Goal: Task Accomplishment & Management: Manage account settings

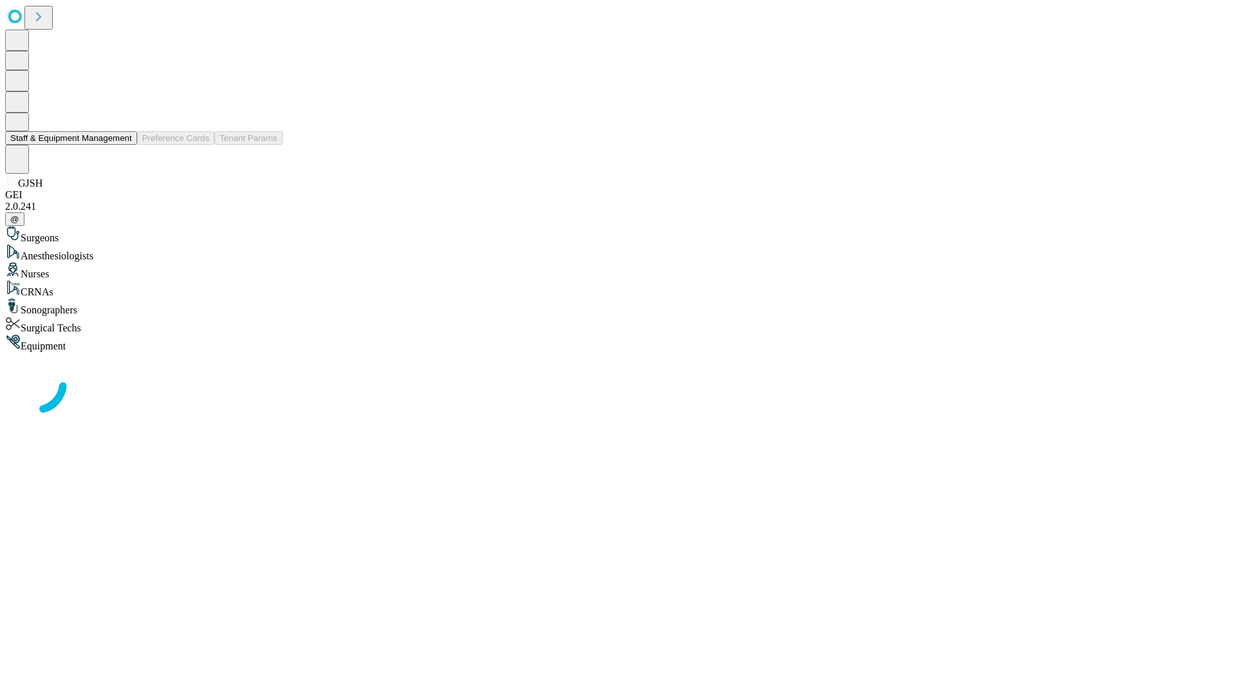
click at [123, 145] on button "Staff & Equipment Management" at bounding box center [71, 138] width 132 height 14
